Goal: Transaction & Acquisition: Purchase product/service

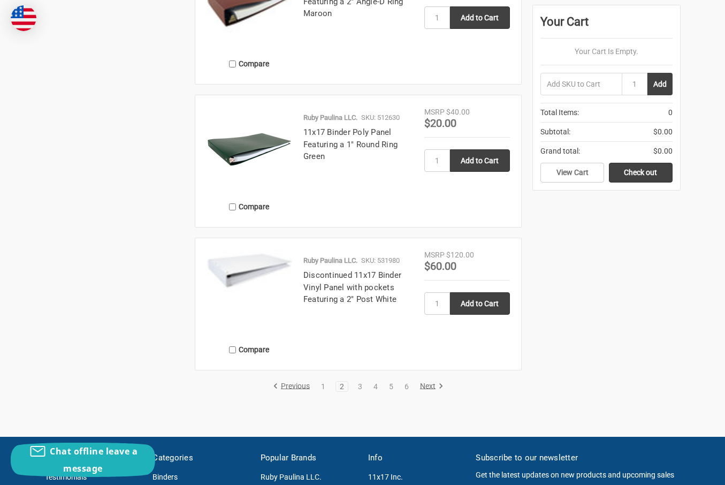
scroll to position [1612, 0]
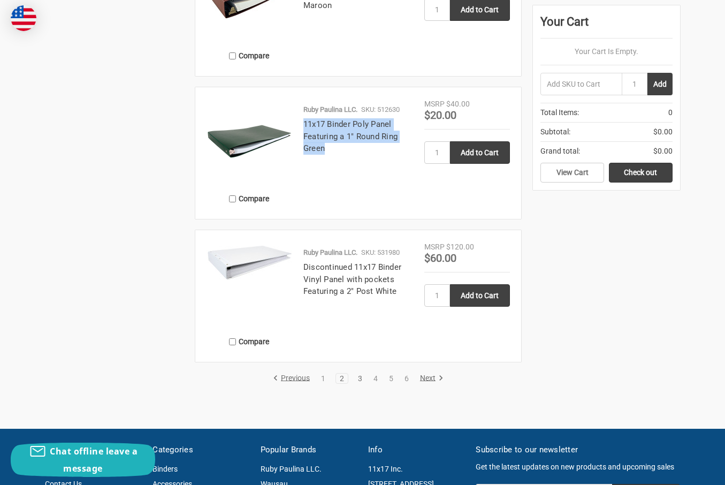
click at [361, 381] on link "3" at bounding box center [360, 378] width 12 height 7
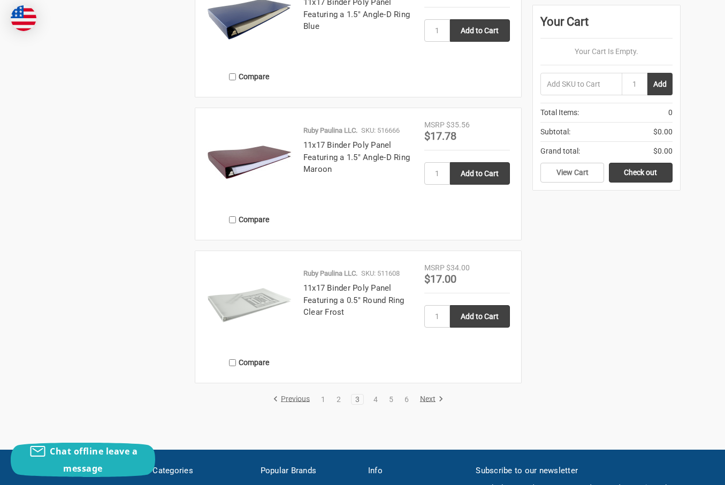
scroll to position [1589, 0]
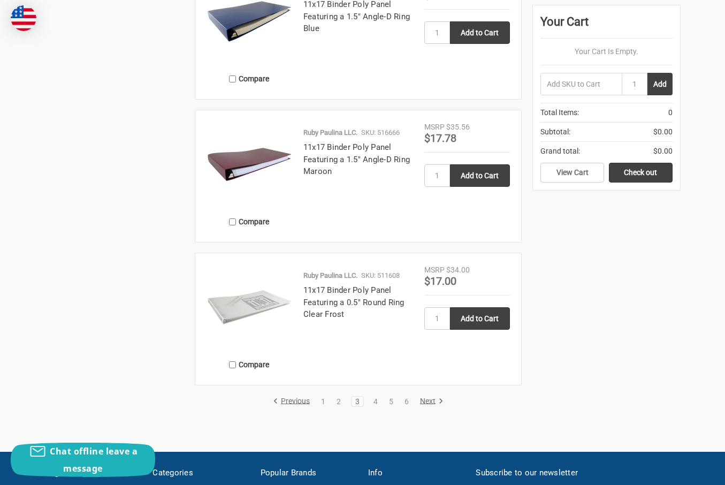
click at [431, 398] on link "Next" at bounding box center [429, 402] width 27 height 10
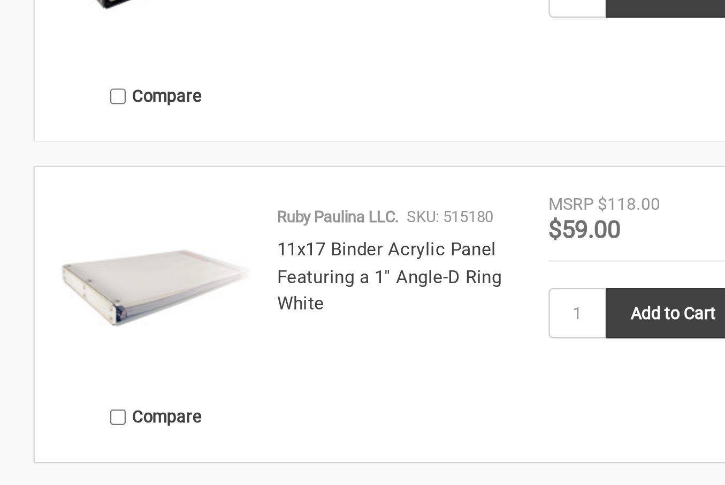
scroll to position [1600, 0]
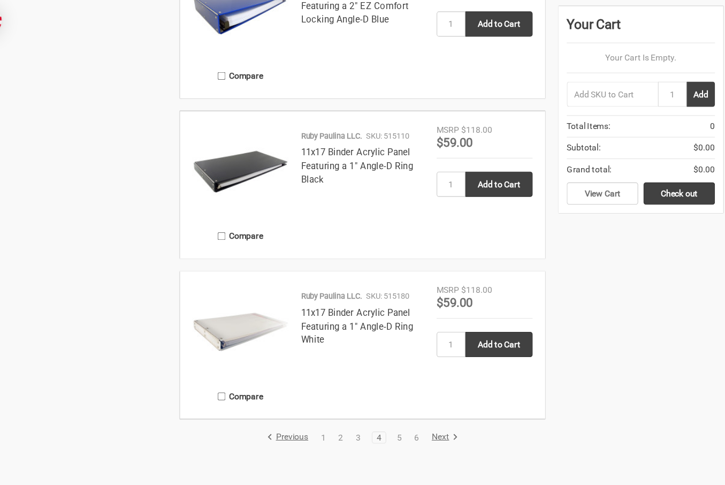
click at [416, 390] on link "Next" at bounding box center [429, 390] width 27 height 10
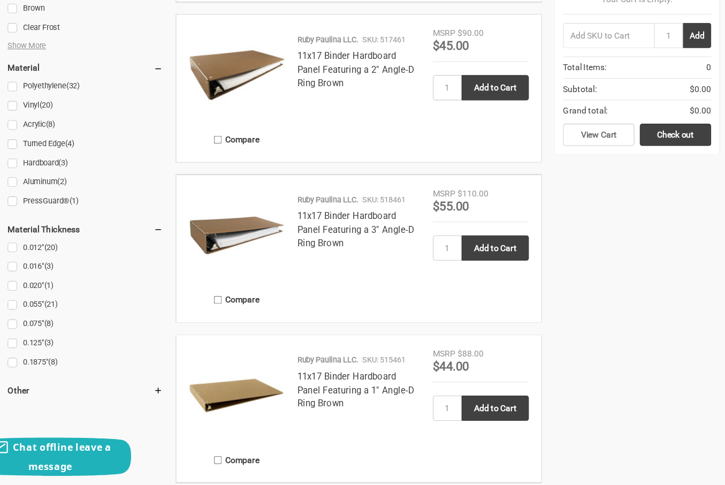
scroll to position [1064, 0]
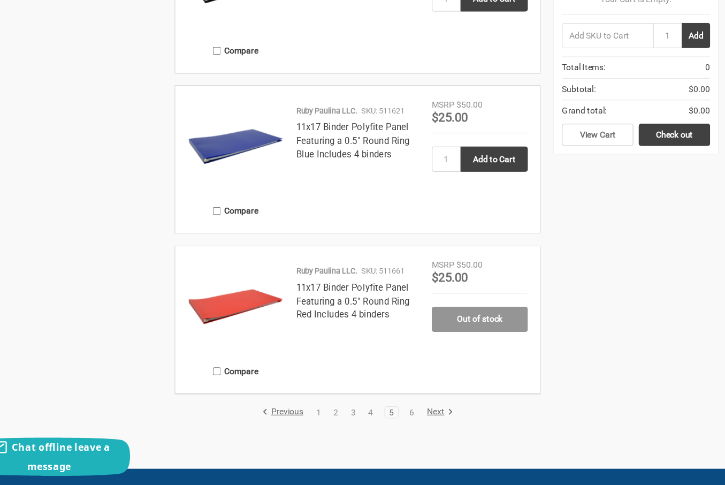
scroll to position [1574, 0]
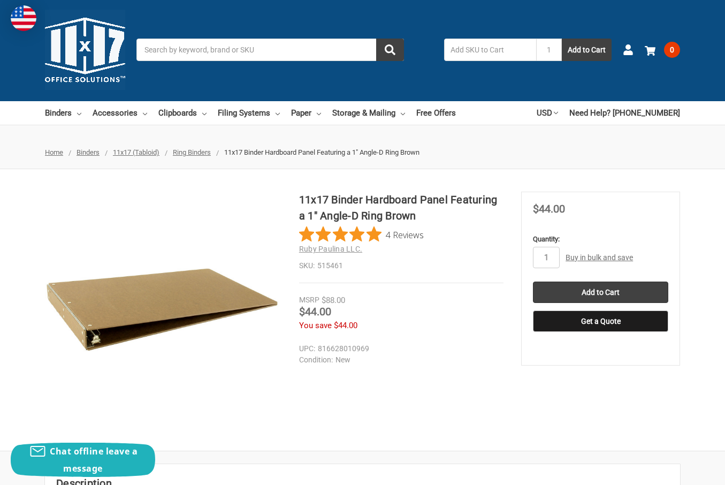
scroll to position [1, 0]
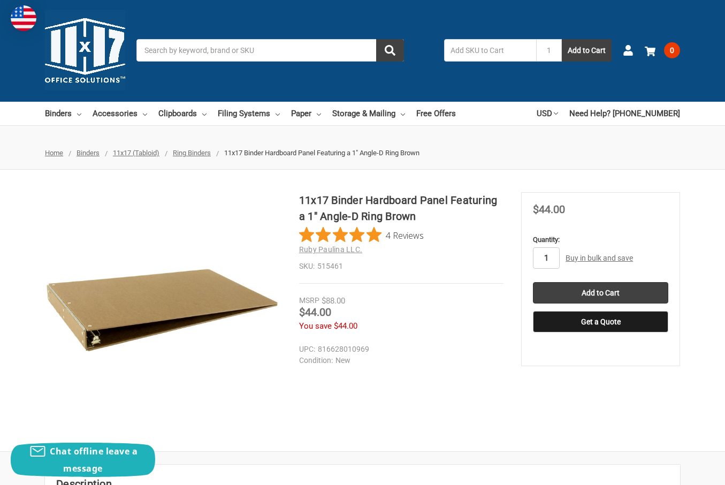
drag, startPoint x: 555, startPoint y: 256, endPoint x: 525, endPoint y: 256, distance: 29.4
click at [525, 256] on section "MSRP $88.00 Was Price Now $44.00 You save $44.00" at bounding box center [600, 279] width 159 height 174
type input "10"
click at [532, 395] on div "11x17 Binder Hardboard Panel Featuring a 1" Angle-D Ring Brown 4 Reviews Ruby P…" at bounding box center [362, 310] width 725 height 237
click at [548, 290] on input "Add to Cart" at bounding box center [600, 292] width 135 height 21
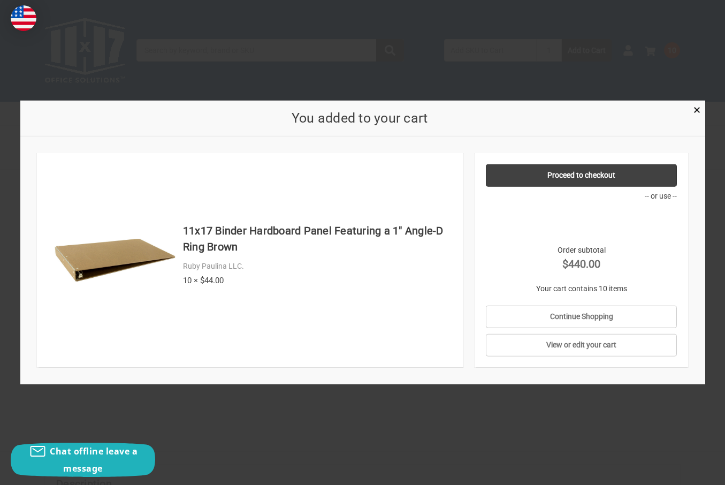
click at [399, 430] on div at bounding box center [362, 242] width 725 height 485
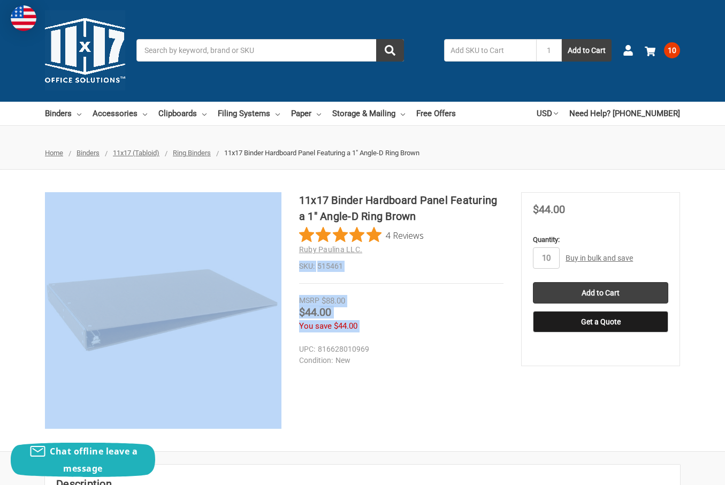
drag, startPoint x: 375, startPoint y: 247, endPoint x: 297, endPoint y: 198, distance: 92.8
click at [297, 198] on div "11x17 Binder Hardboard Panel Featuring a 1" Angle-D Ring Brown 4 Reviews Ruby P…" at bounding box center [362, 310] width 725 height 237
copy div "SKU: 515461 MSRP $88.00 Was Price Now $44.00 You save $44.00"
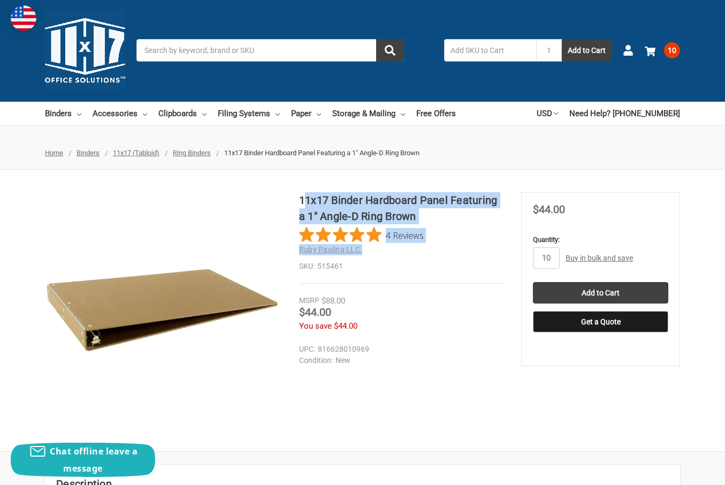
drag, startPoint x: 303, startPoint y: 200, endPoint x: 381, endPoint y: 252, distance: 93.5
click at [381, 252] on div "11x17 Binder Hardboard Panel Featuring a 1" Angle-D Ring Brown 4 Reviews Ruby P…" at bounding box center [401, 238] width 204 height 92
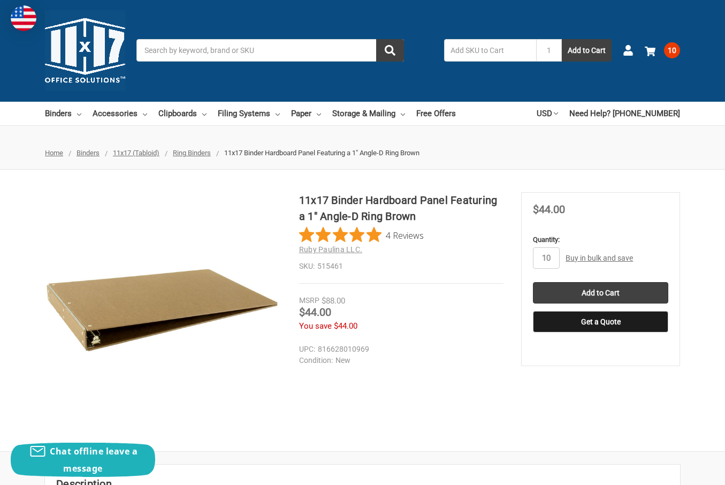
click at [431, 261] on dd "515461" at bounding box center [401, 266] width 204 height 11
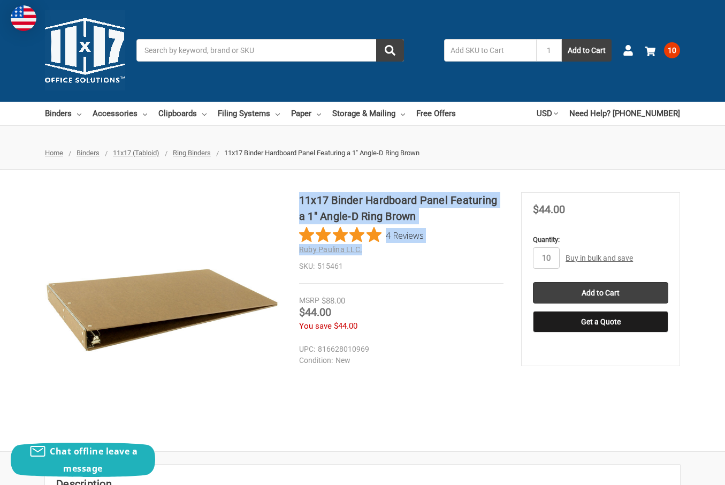
copy div "11x17 Binder Hardboard Panel Featuring a 1" Angle-D Ring Brown 4 Reviews Ruby P…"
drag, startPoint x: 366, startPoint y: 242, endPoint x: 300, endPoint y: 201, distance: 77.4
click at [300, 201] on div "11x17 Binder Hardboard Panel Featuring a 1" Angle-D Ring Brown 4 Reviews Ruby P…" at bounding box center [401, 238] width 204 height 92
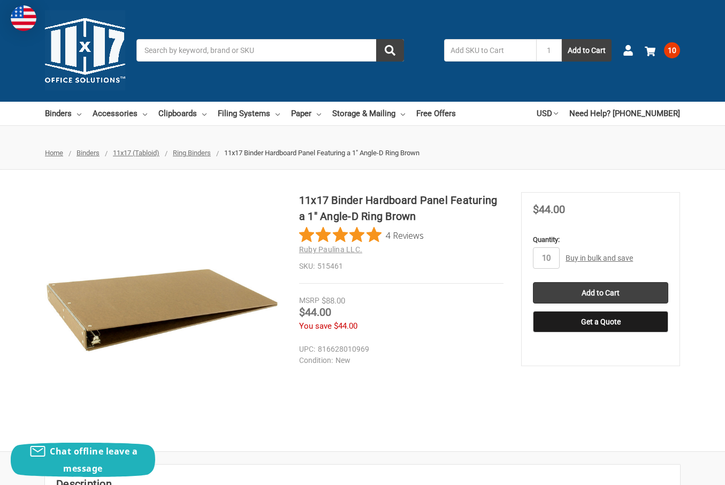
click at [396, 291] on section "11x17 Binder Hardboard Panel Featuring a 1" Angle-D Ring Brown 4 Reviews Ruby P…" at bounding box center [410, 267] width 222 height 151
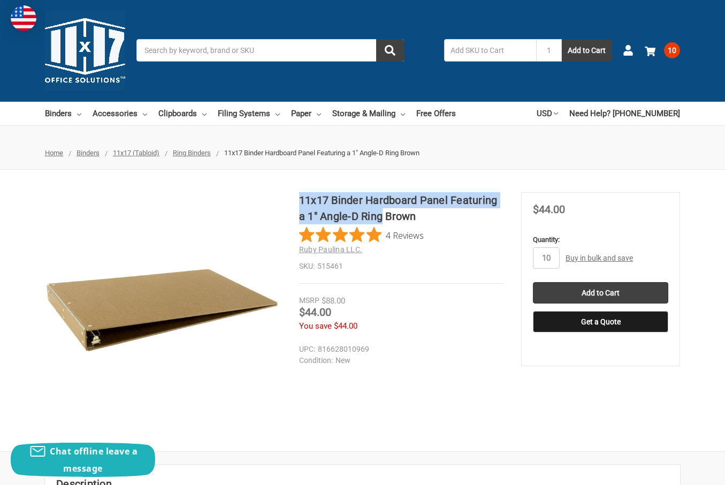
drag, startPoint x: 439, startPoint y: 218, endPoint x: 299, endPoint y: 202, distance: 141.7
click at [299, 202] on h1 "11x17 Binder Hardboard Panel Featuring a 1" Angle-D Ring Brown" at bounding box center [401, 208] width 204 height 32
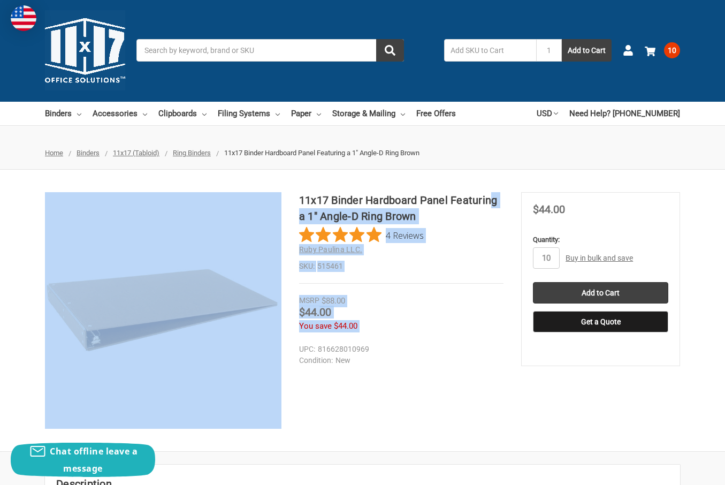
drag, startPoint x: 298, startPoint y: 197, endPoint x: 341, endPoint y: 207, distance: 44.0
click at [341, 207] on div "11x17 Binder Hardboard Panel Featuring a 1" Angle-D Ring Brown 4 Reviews Ruby P…" at bounding box center [362, 310] width 725 height 237
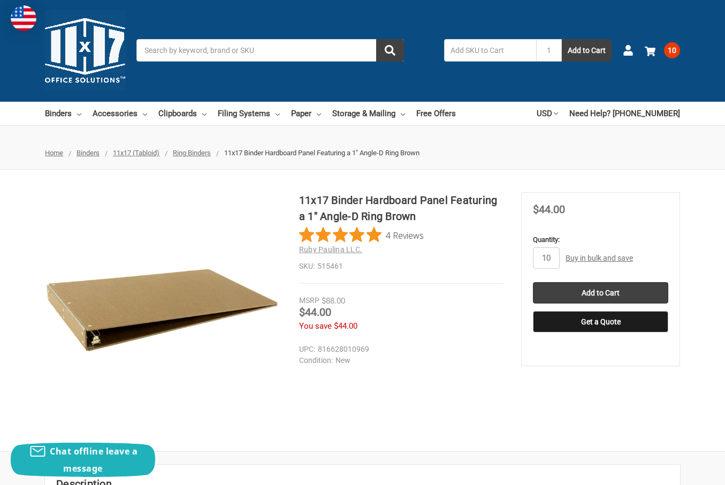
click at [341, 207] on h1 "11x17 Binder Hardboard Panel Featuring a 1" Angle-D Ring Brown" at bounding box center [401, 208] width 204 height 32
drag, startPoint x: 457, startPoint y: 198, endPoint x: 300, endPoint y: 199, distance: 156.3
click at [300, 199] on h1 "11x17 Binder Hardboard Panel Featuring a 1" Angle-D Ring Brown" at bounding box center [401, 208] width 204 height 32
copy h1 "11x17 Binder Hardboard Panel"
click at [233, 45] on input "Search" at bounding box center [270, 50] width 268 height 22
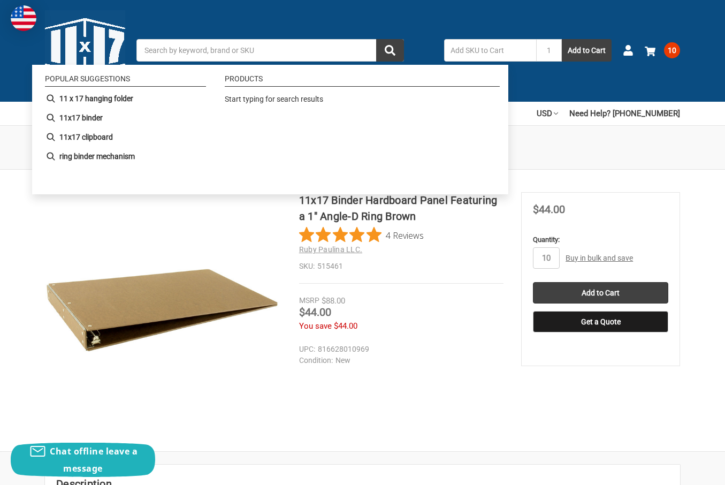
paste input "11x17 Binder Hardboard Panel"
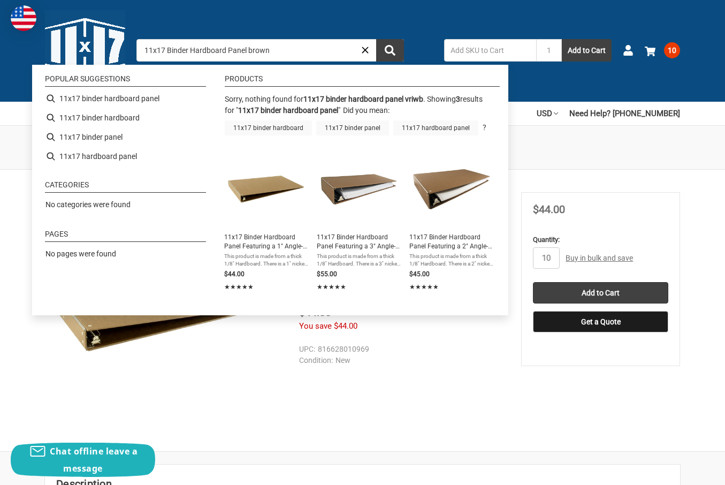
type input "11x17 binder hardboard panel"
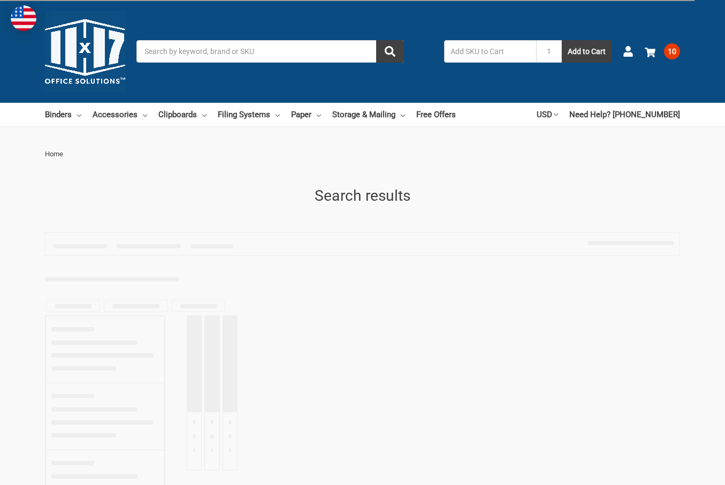
type input "11x17 binder hardboard panel"
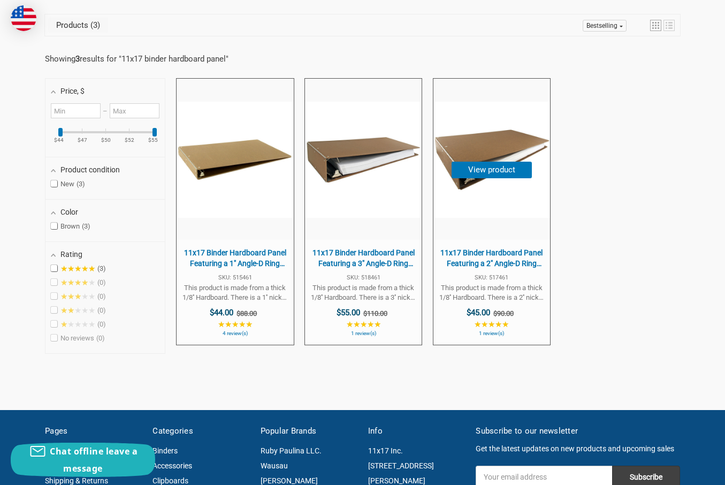
click at [517, 257] on span "11x17 Binder Hardboard Panel Featuring a 2" Angle-D Ring Brown" at bounding box center [492, 258] width 106 height 21
click at [254, 137] on img "11x17 Binder Hardboard Panel Featuring a 1" at bounding box center [235, 160] width 116 height 116
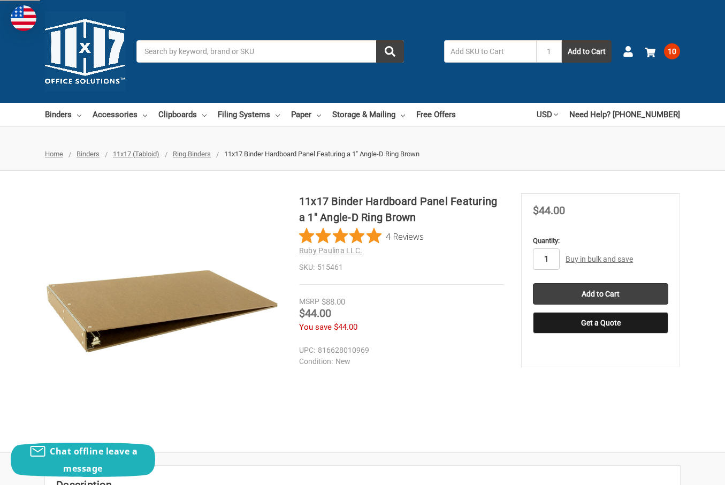
drag, startPoint x: 548, startPoint y: 262, endPoint x: 525, endPoint y: 262, distance: 23.0
click at [525, 262] on section "MSRP $88.00 Was Price Now $44.00 You save $44.00" at bounding box center [600, 280] width 159 height 174
type input "10"
click at [583, 299] on input "Add to Cart" at bounding box center [600, 293] width 135 height 21
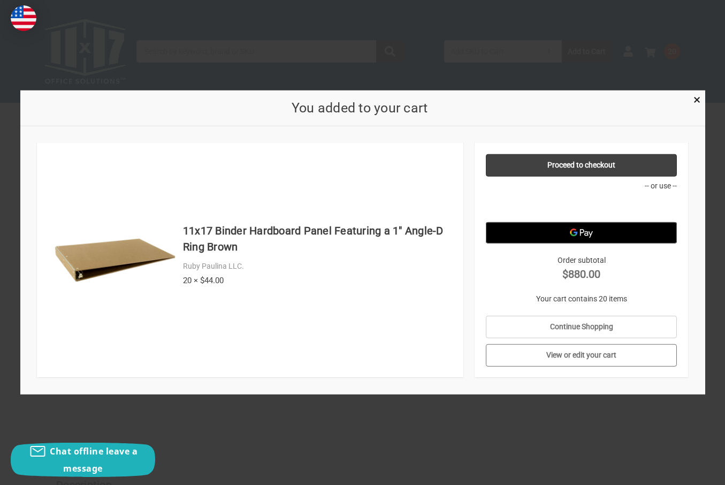
click at [574, 356] on link "View or edit your cart" at bounding box center [581, 355] width 191 height 22
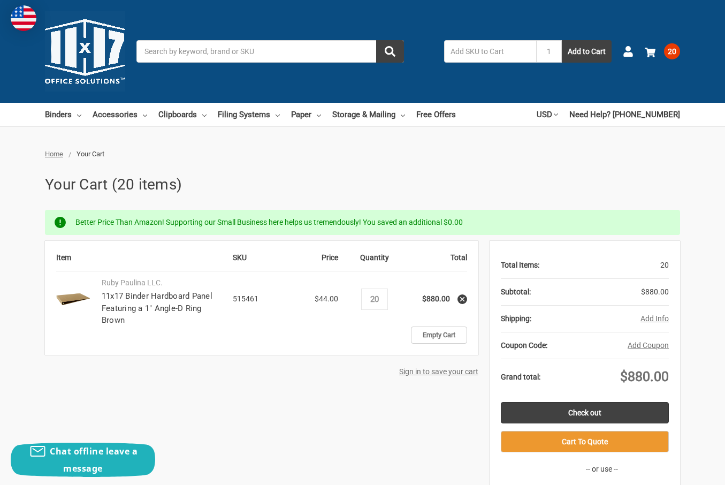
drag, startPoint x: 388, startPoint y: 295, endPoint x: 364, endPoint y: 295, distance: 24.1
click at [364, 295] on div "Decrease Quantity: 20 Increase Quantity:" at bounding box center [374, 299] width 27 height 21
click at [380, 292] on div "Decrease Quantity: 20 Increase Quantity:" at bounding box center [374, 299] width 27 height 21
click at [380, 299] on input "20" at bounding box center [375, 299] width 19 height 10
type input "2"
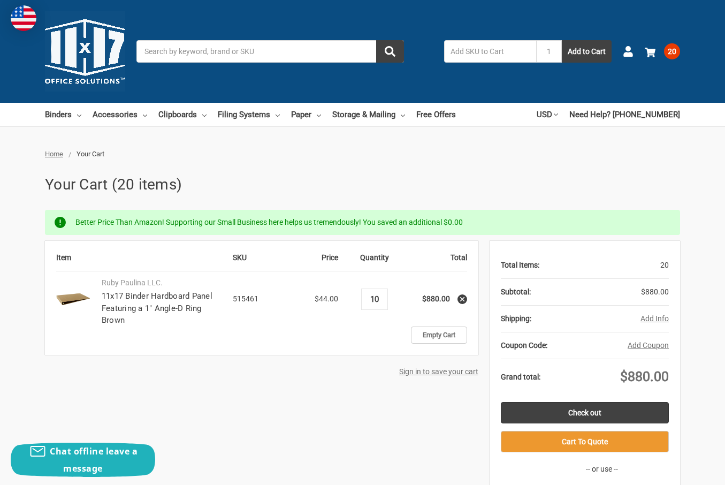
type input "10"
click at [355, 393] on div "Item SKU Price Quantity Total Ruby Paulina LLC. 11x17 Binder Hardboard Panel Fe…" at bounding box center [362, 393] width 635 height 304
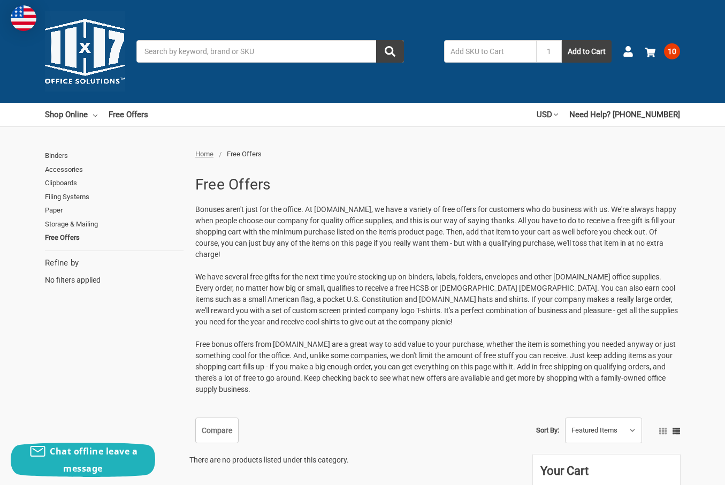
click at [686, 54] on div "Toggle menu Search 1 Add to Cart Account 10 Your Cart Your Cart Is Empty. 11x17…" at bounding box center [362, 51] width 725 height 103
click at [681, 54] on div "Toggle menu Search 1 Add to Cart Account 10 Your Cart Your Cart Is Empty. 11x17…" at bounding box center [362, 51] width 725 height 103
click at [675, 54] on span "10" at bounding box center [672, 51] width 16 height 16
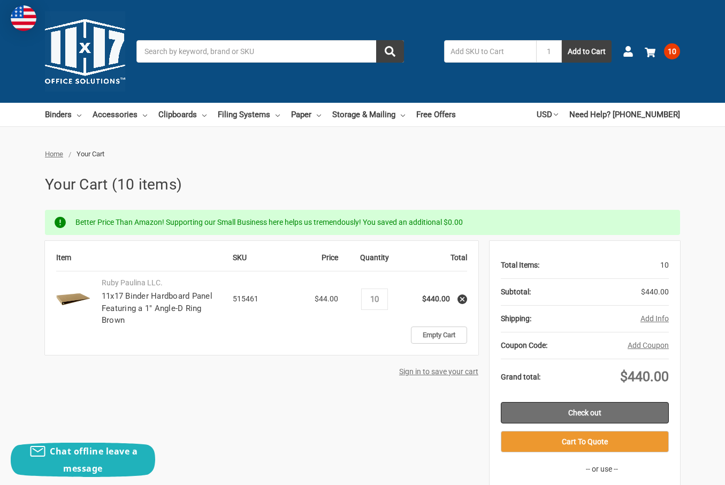
click at [541, 416] on link "Check out" at bounding box center [585, 412] width 168 height 21
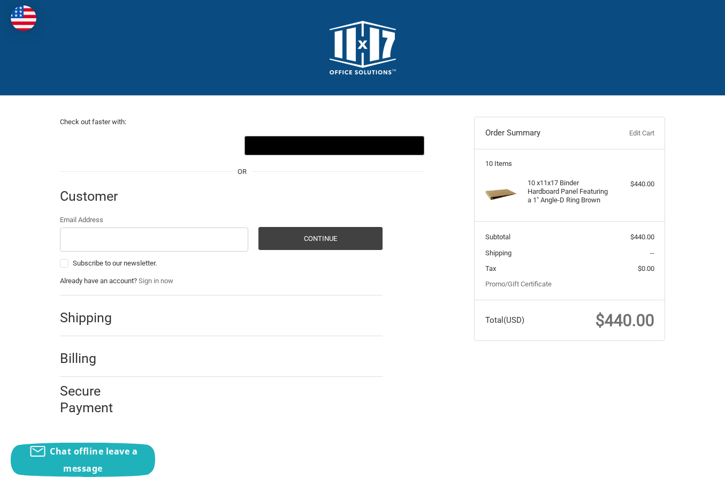
click at [324, 183] on div "Customer" at bounding box center [221, 196] width 323 height 36
click at [160, 233] on input "Email Address" at bounding box center [154, 239] width 188 height 24
click at [136, 210] on div "Customer" at bounding box center [221, 196] width 323 height 36
click at [108, 239] on input "Email Address" at bounding box center [154, 239] width 188 height 24
type input "jeremy@jeremydclark.co"
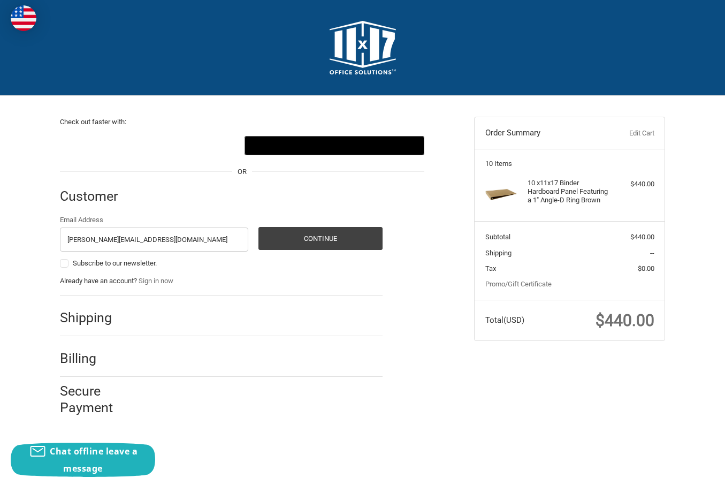
click at [84, 328] on div "Shipping" at bounding box center [221, 318] width 323 height 36
click at [324, 240] on button "Continue" at bounding box center [321, 238] width 124 height 23
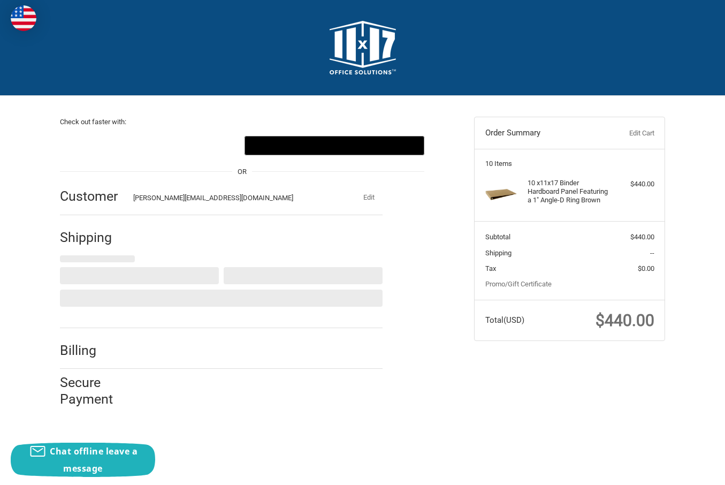
scroll to position [3, 0]
select select "US"
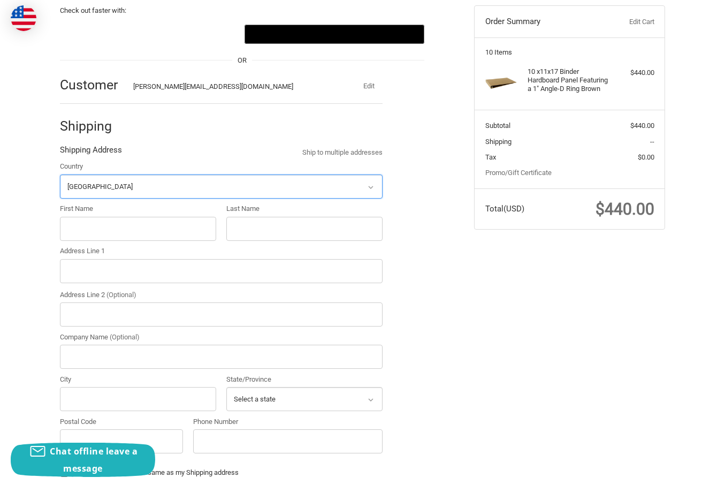
scroll to position [118, 0]
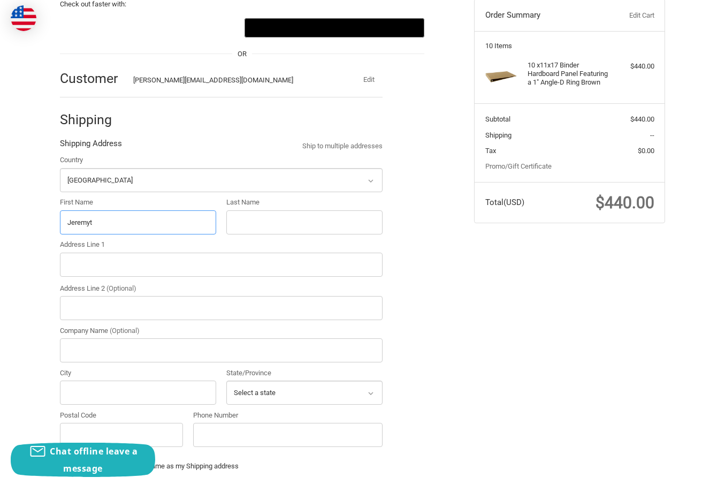
type input "Jeremyt"
type input "Clark"
click at [136, 214] on input "Jeremyt" at bounding box center [138, 222] width 156 height 24
click at [132, 221] on input "Jeremyt" at bounding box center [138, 222] width 156 height 24
type input "Jeremy"
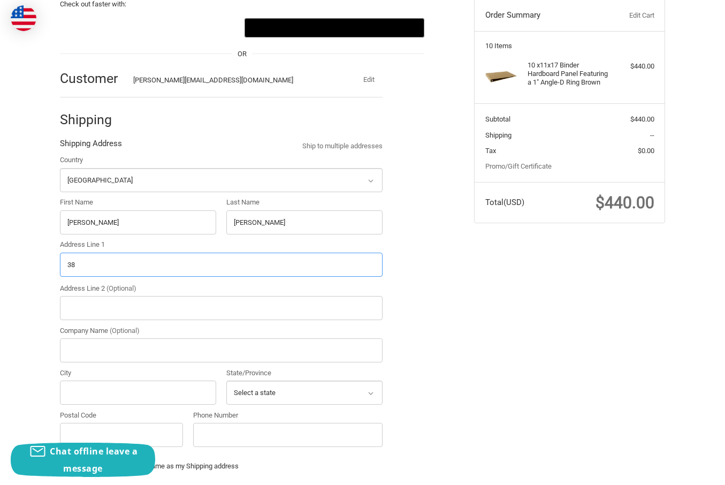
type input "3"
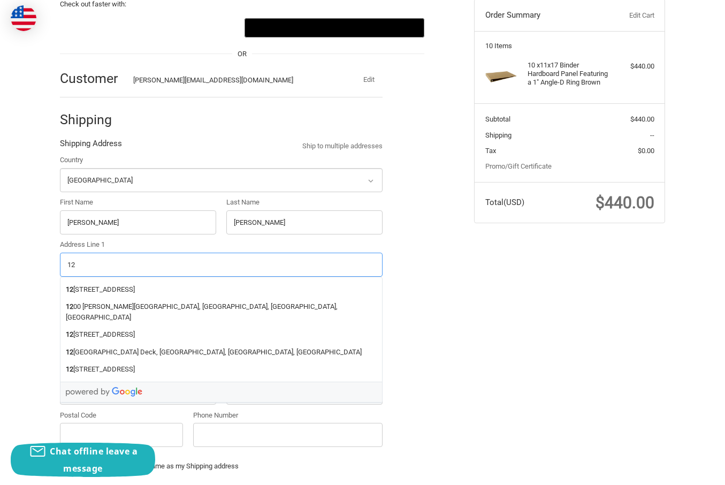
type input "1"
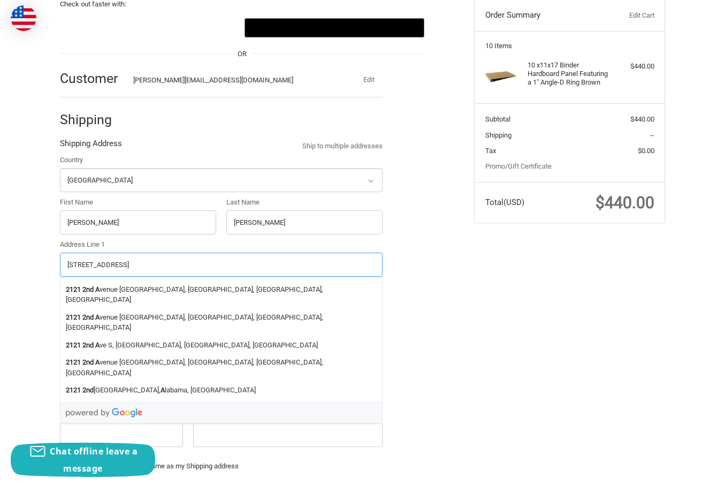
type input "2121 2nd Ave"
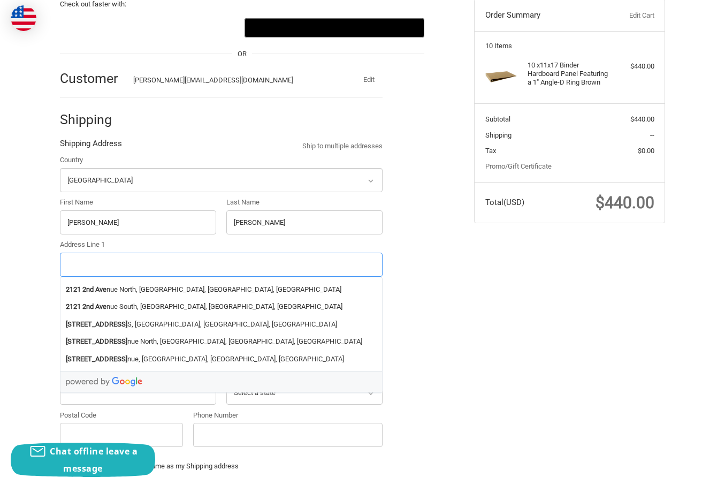
type input "3835 Clairmont Ave"
type input "Birmingham"
select select "AL"
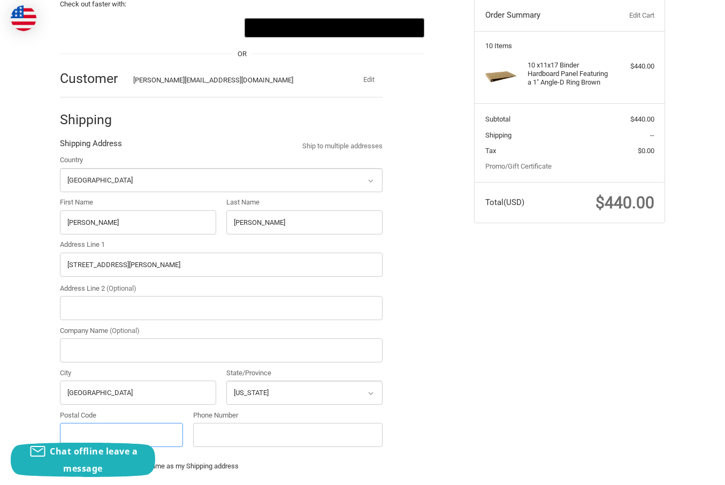
type input "35222"
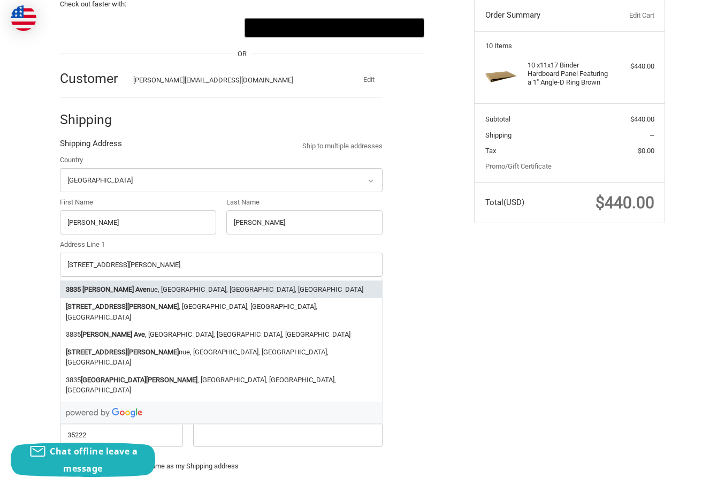
click at [497, 346] on div "Check out faster with: @import url(//fonts.googleapis.com/css?family=Google+San…" at bounding box center [363, 368] width 642 height 780
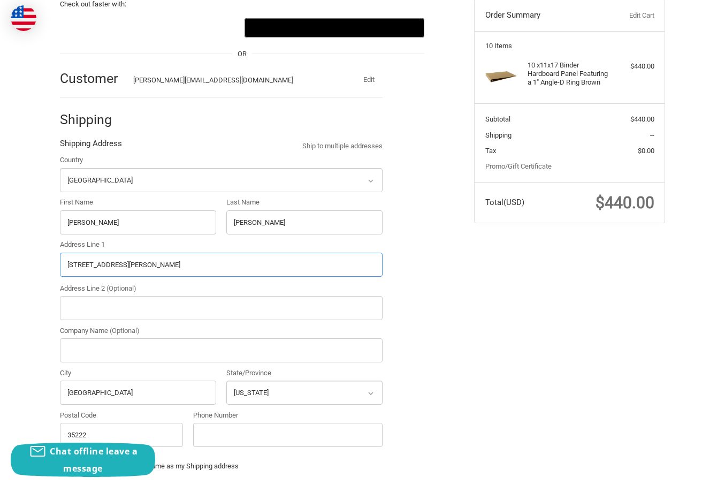
drag, startPoint x: 178, startPoint y: 260, endPoint x: 31, endPoint y: 259, distance: 147.2
click at [31, 259] on div "Check out faster with: @import url(//fonts.googleapis.com/css?family=Google+San…" at bounding box center [362, 368] width 725 height 780
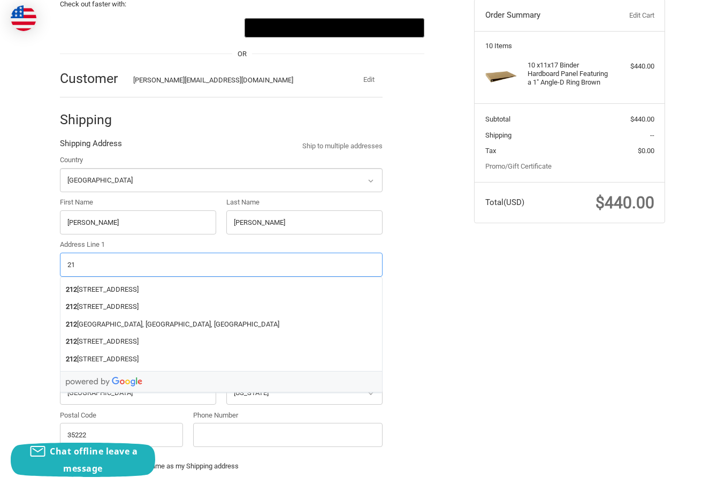
type input "2"
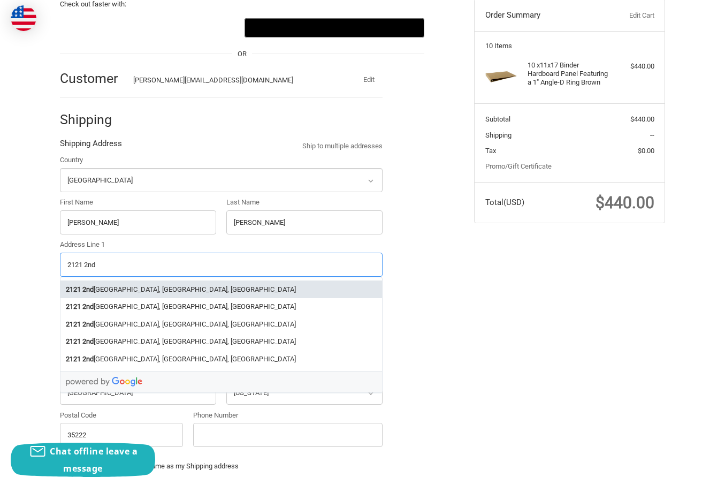
click at [167, 287] on li "2121 2nd Avenue North, Birmingham, AL, USA" at bounding box center [221, 289] width 322 height 18
type input "2121 2nd Avenue North"
type input "35203"
select select "AL"
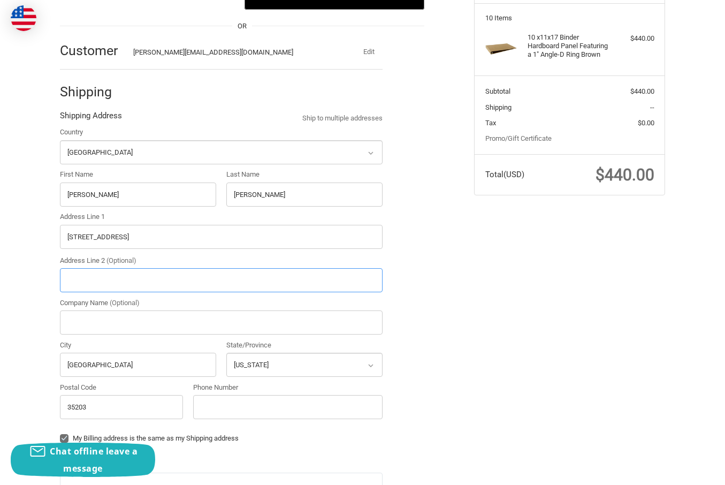
scroll to position [146, 0]
type input "4th Fl"
type input "Jeremy D. Clark"
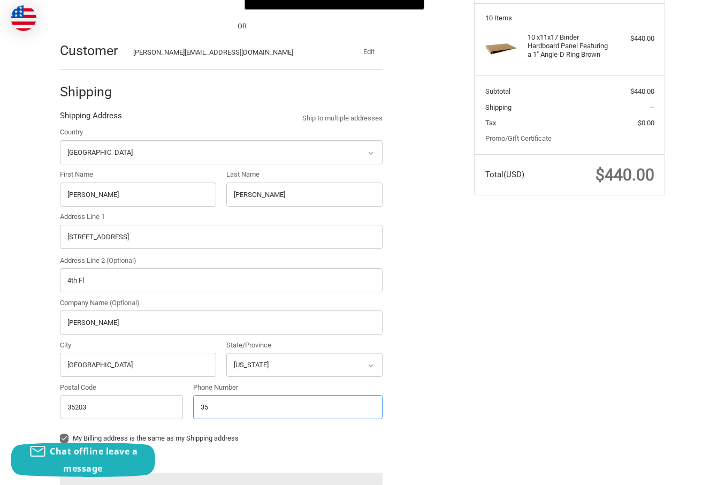
type input "3"
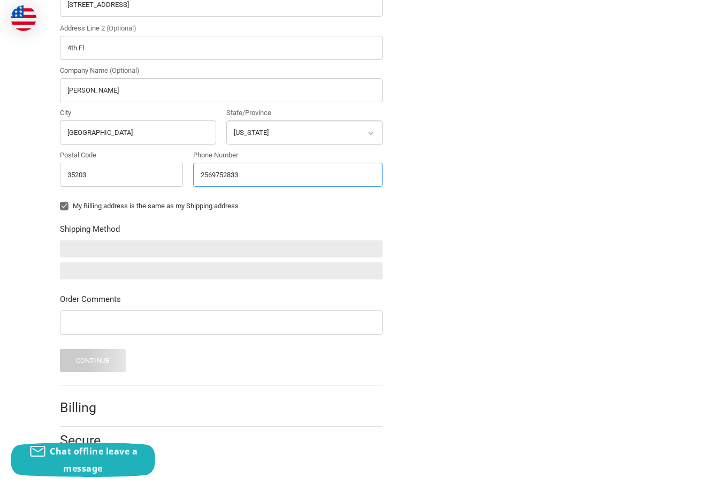
scroll to position [377, 0]
type input "2569752833"
click at [74, 207] on label "My Billing address is the same as my Shipping address" at bounding box center [221, 206] width 323 height 9
click at [60, 202] on input "My Billing address is the same as my Shipping address" at bounding box center [60, 201] width 1 height 1
checkbox input "false"
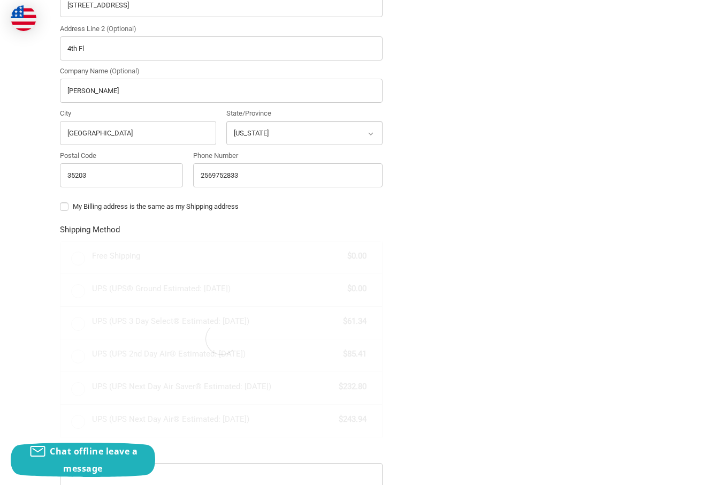
radio input "true"
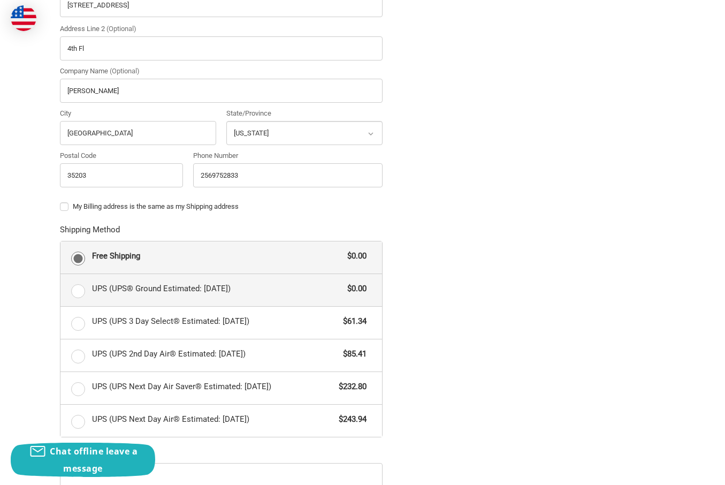
click at [161, 285] on span "UPS (UPS® Ground Estimated: Thu, Sep 25)" at bounding box center [217, 289] width 251 height 12
click at [61, 275] on input "UPS (UPS® Ground Estimated: Thu, Sep 25) $0.00" at bounding box center [60, 274] width 1 height 1
radio input "true"
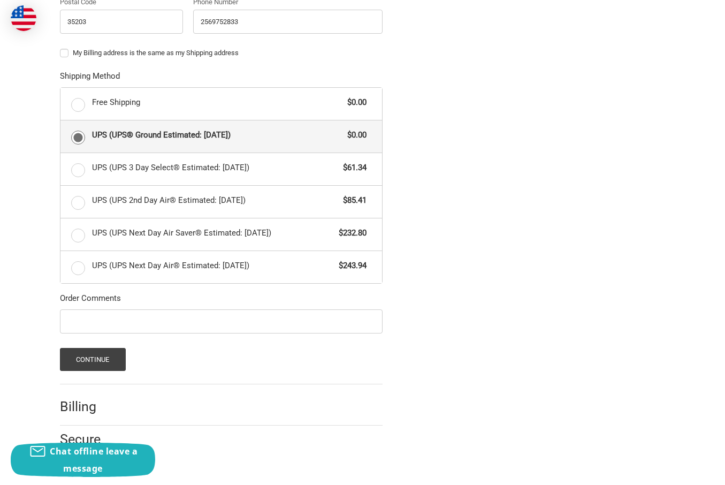
scroll to position [529, 0]
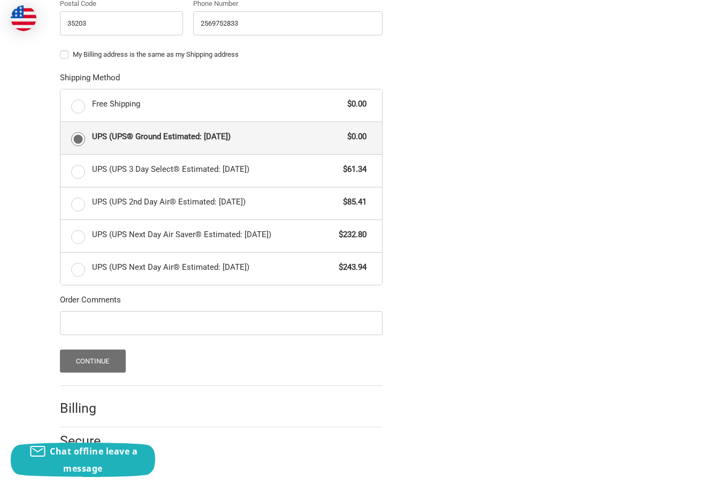
click at [96, 364] on button "Continue" at bounding box center [93, 361] width 66 height 23
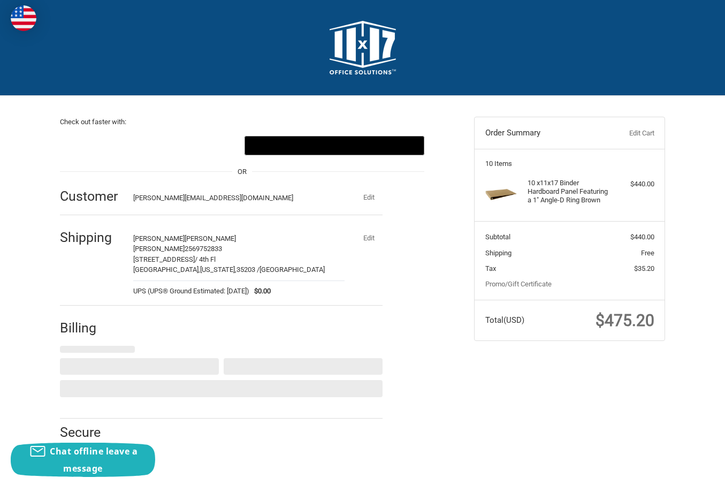
scroll to position [0, 0]
select select "US"
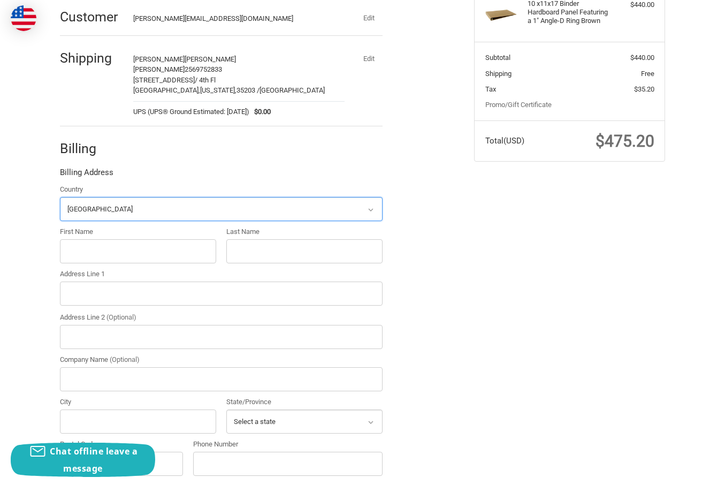
scroll to position [207, 0]
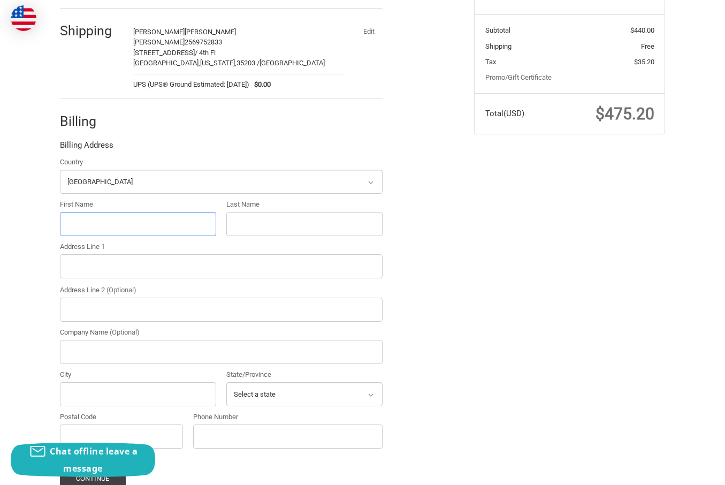
drag, startPoint x: 280, startPoint y: 84, endPoint x: 130, endPoint y: 225, distance: 206.4
type input "r"
type input "Jeremy"
type input "Clark"
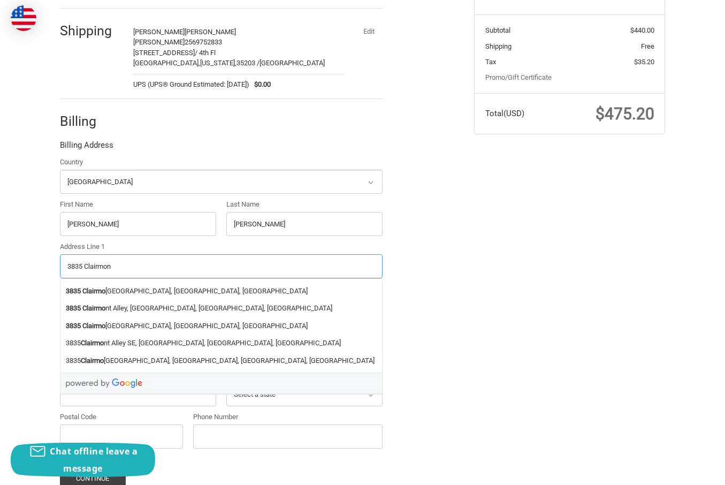
type input "3835 Clairmont"
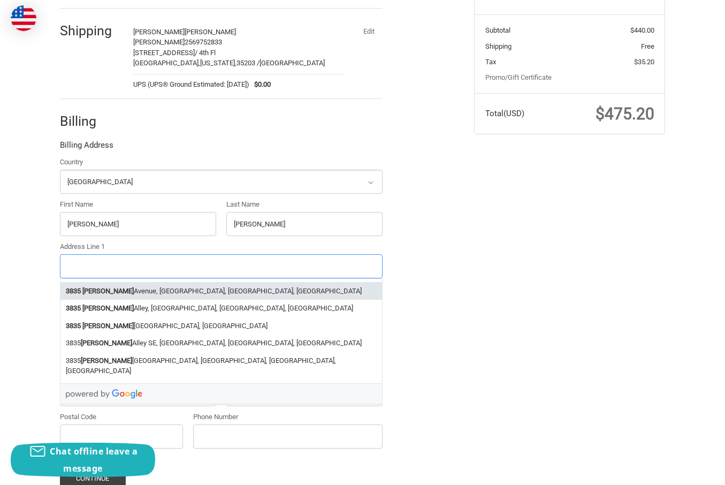
type input "3835 Clairmont Ave"
type input "Birmingham"
select select "AL"
type input "35222"
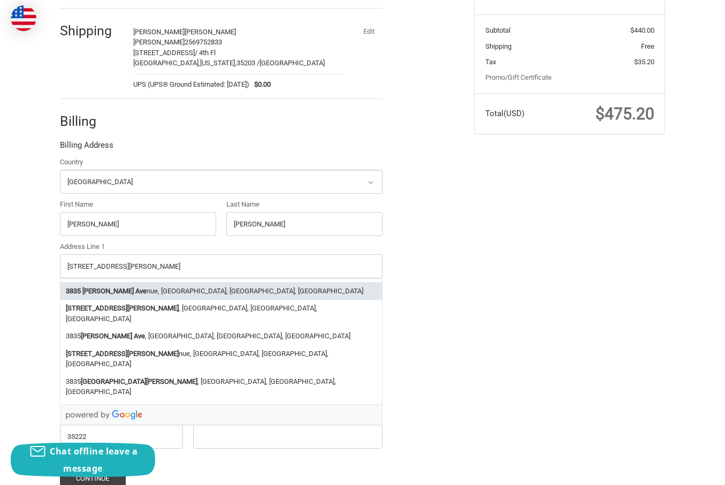
click at [201, 286] on li "3835 Clairmont Ave nue, Birmingham, AL, USA" at bounding box center [221, 291] width 322 height 18
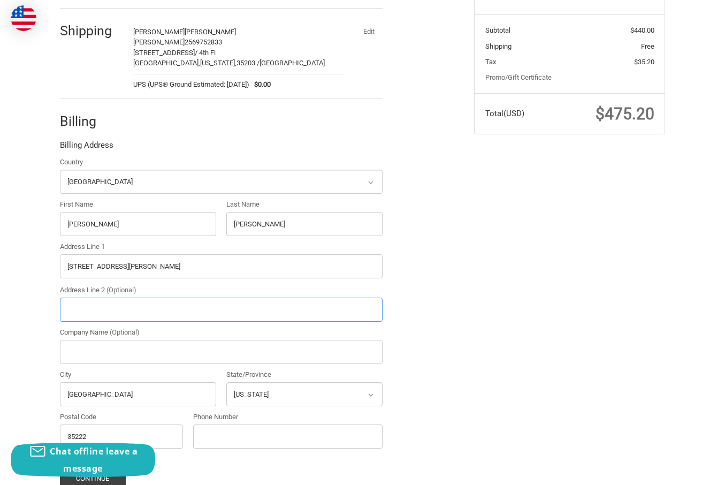
type input "3835 Clairmont Avenue"
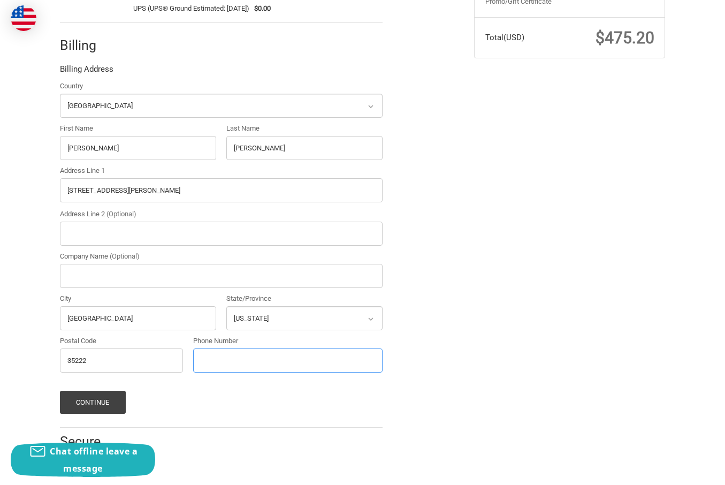
scroll to position [282, 0]
type input "2569752833"
click at [436, 407] on div "Check out faster with: @import url(//fonts.googleapis.com/css?family=Google+San…" at bounding box center [259, 141] width 414 height 655
click at [78, 397] on button "Continue" at bounding box center [93, 402] width 66 height 23
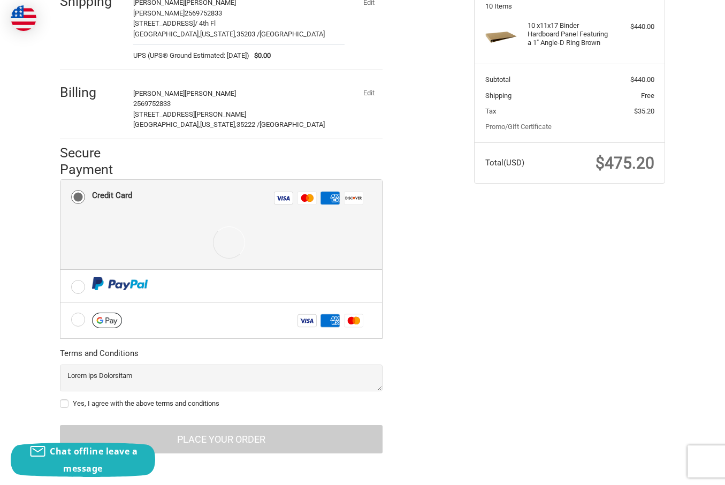
scroll to position [157, 0]
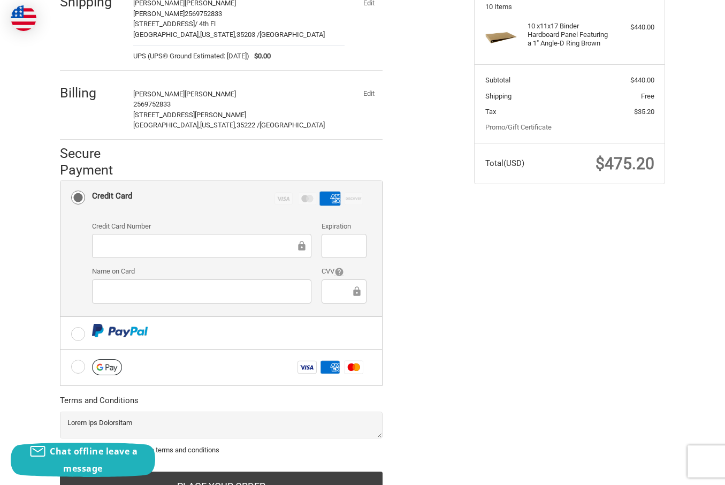
click at [457, 324] on div "Check out faster with: @import url(//fonts.googleapis.com/css?family=Google+San…" at bounding box center [259, 226] width 414 height 575
click at [240, 282] on div at bounding box center [201, 291] width 219 height 24
click at [437, 356] on div "Check out faster with: @import url(//fonts.googleapis.com/css?family=Google+San…" at bounding box center [259, 226] width 414 height 575
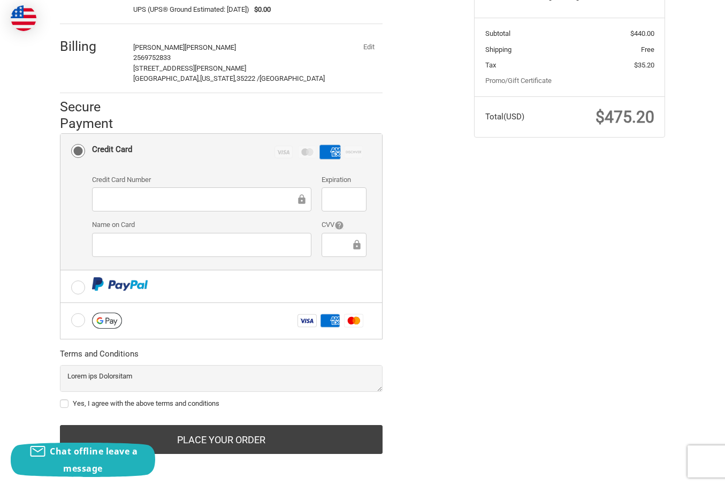
scroll to position [203, 0]
click at [67, 405] on label "Yes, I agree with the above terms and conditions" at bounding box center [221, 404] width 323 height 9
click at [60, 399] on input "Yes, I agree with the above terms and conditions" at bounding box center [60, 399] width 1 height 1
checkbox input "true"
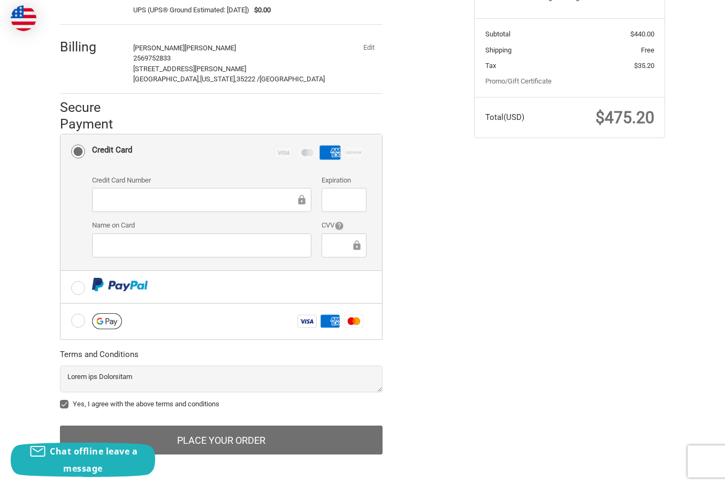
click at [260, 432] on button "Place Your Order" at bounding box center [221, 440] width 323 height 29
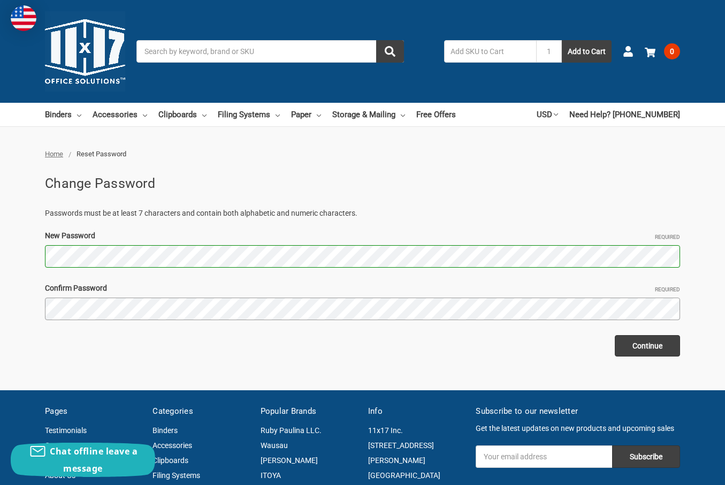
click at [647, 345] on input "Continue" at bounding box center [647, 345] width 65 height 21
